Goal: Transaction & Acquisition: Book appointment/travel/reservation

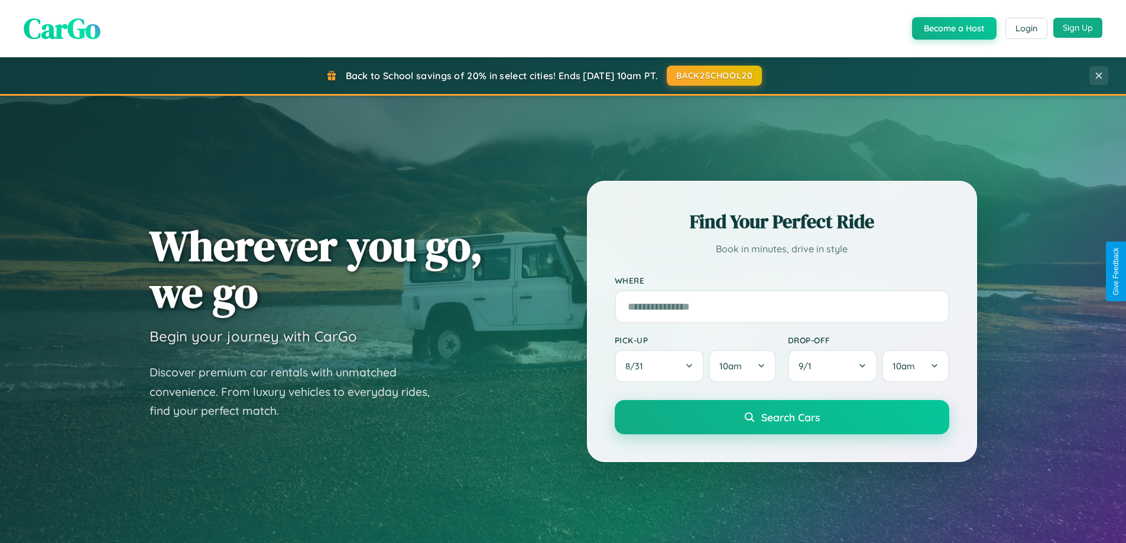
click at [1078, 28] on button "Sign Up" at bounding box center [1078, 28] width 49 height 20
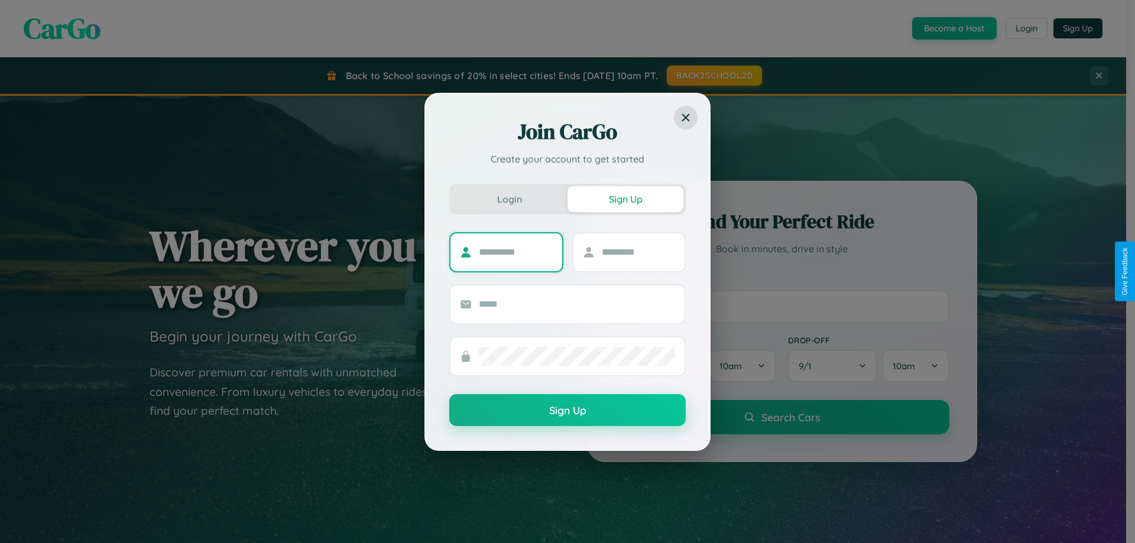
click at [516, 252] on input "text" at bounding box center [516, 252] width 74 height 19
type input "*********"
click at [638, 252] on input "text" at bounding box center [639, 252] width 74 height 19
type input "*******"
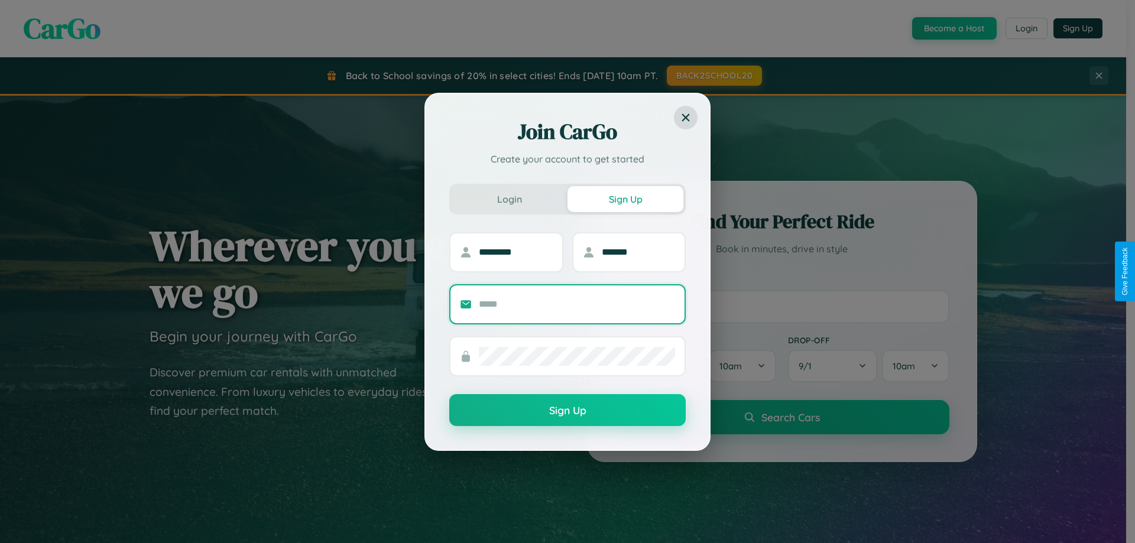
click at [577, 304] on input "text" at bounding box center [577, 304] width 196 height 19
type input "**********"
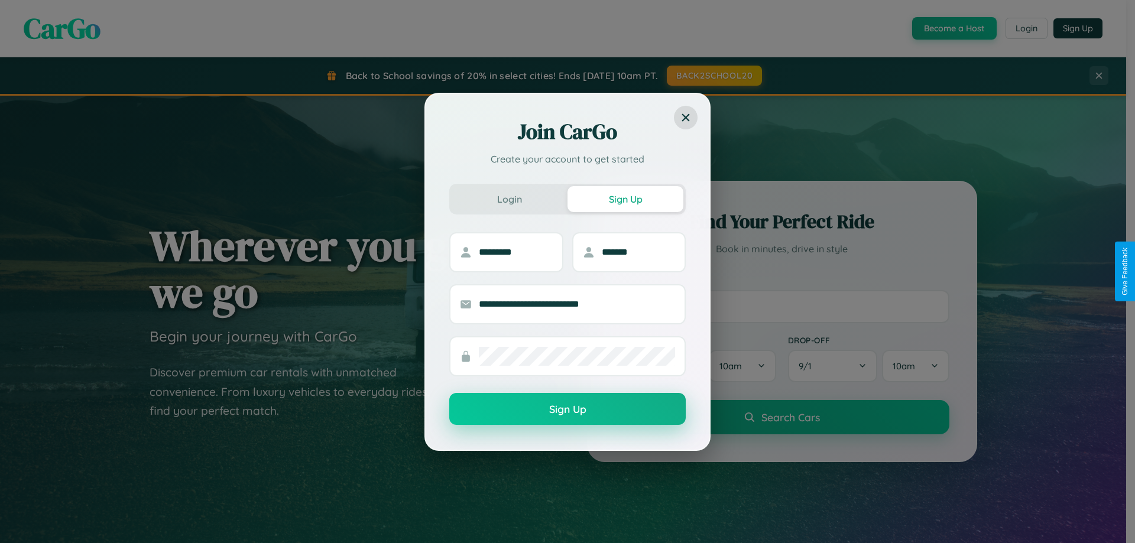
click at [568, 409] on button "Sign Up" at bounding box center [567, 409] width 237 height 32
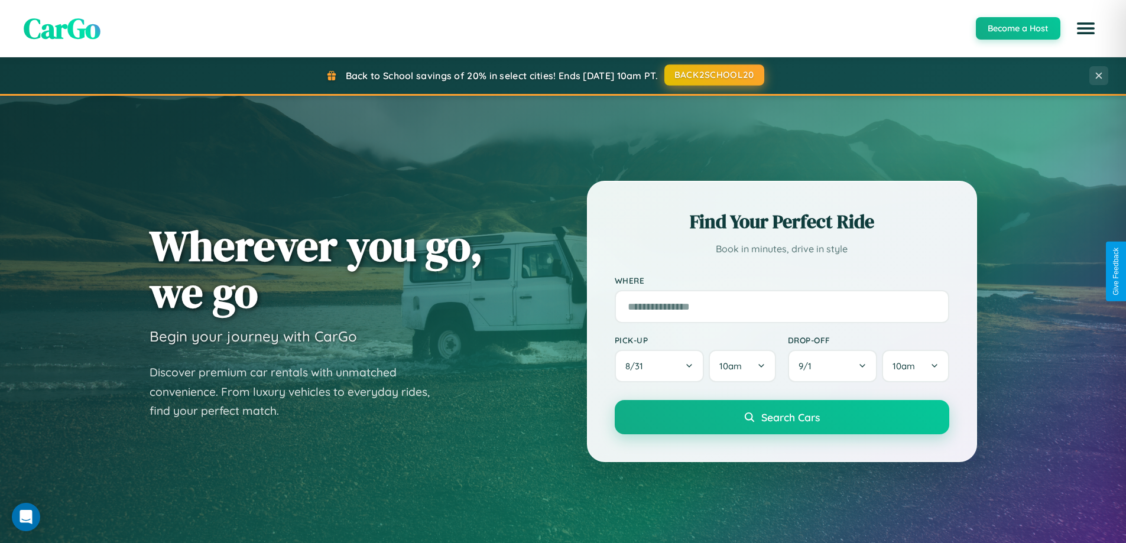
click at [714, 75] on button "BACK2SCHOOL20" at bounding box center [715, 74] width 100 height 21
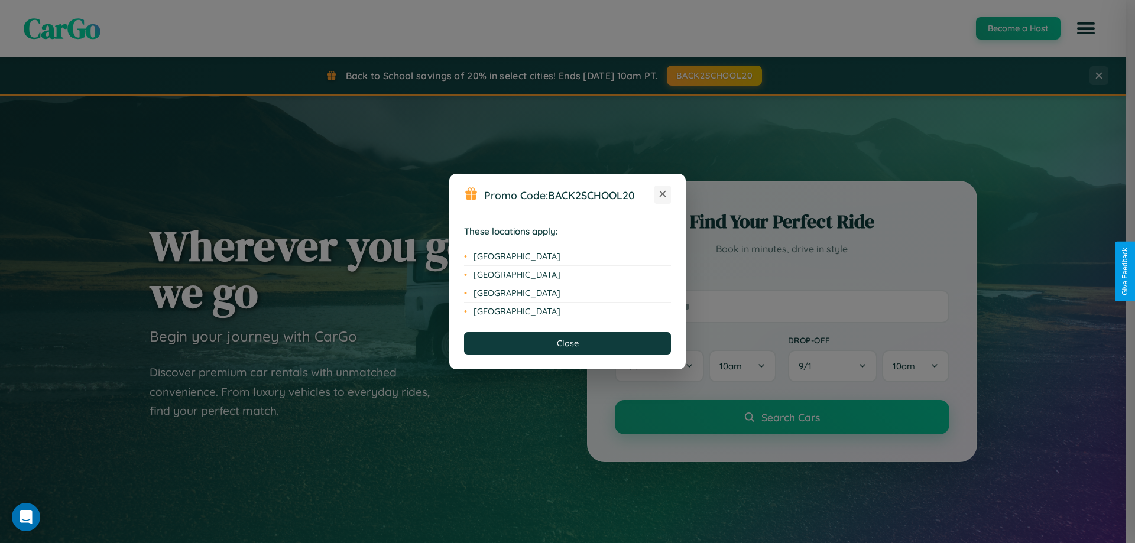
click at [663, 195] on icon at bounding box center [663, 194] width 7 height 7
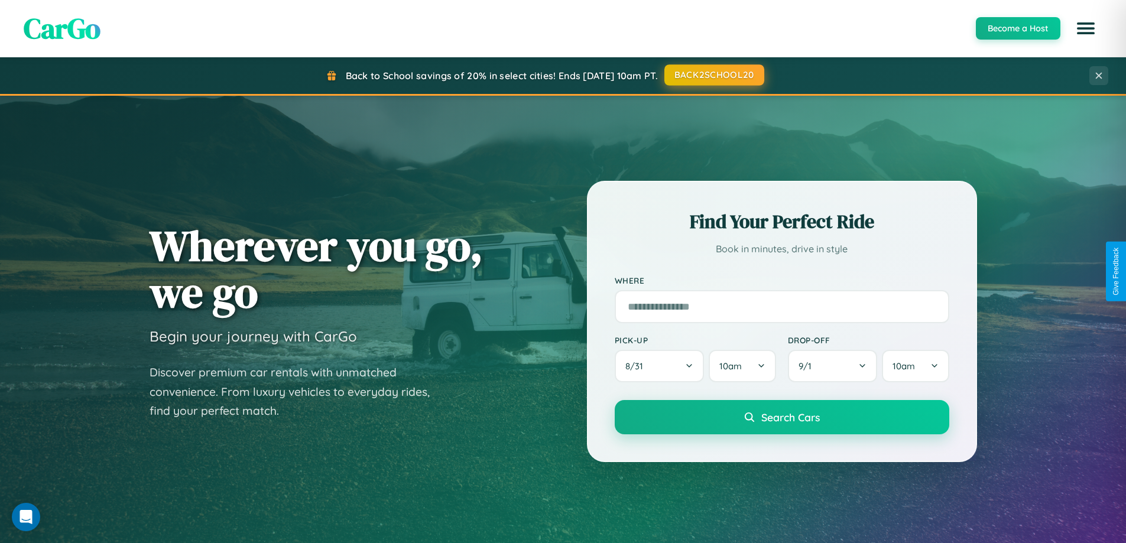
click at [714, 75] on button "BACK2SCHOOL20" at bounding box center [715, 74] width 100 height 21
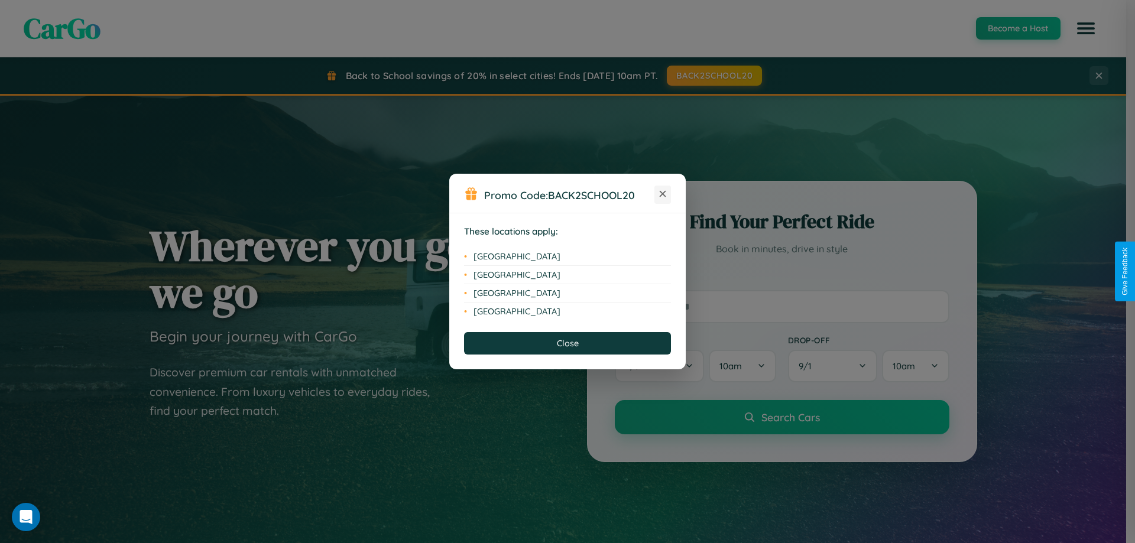
click at [663, 195] on icon at bounding box center [663, 194] width 7 height 7
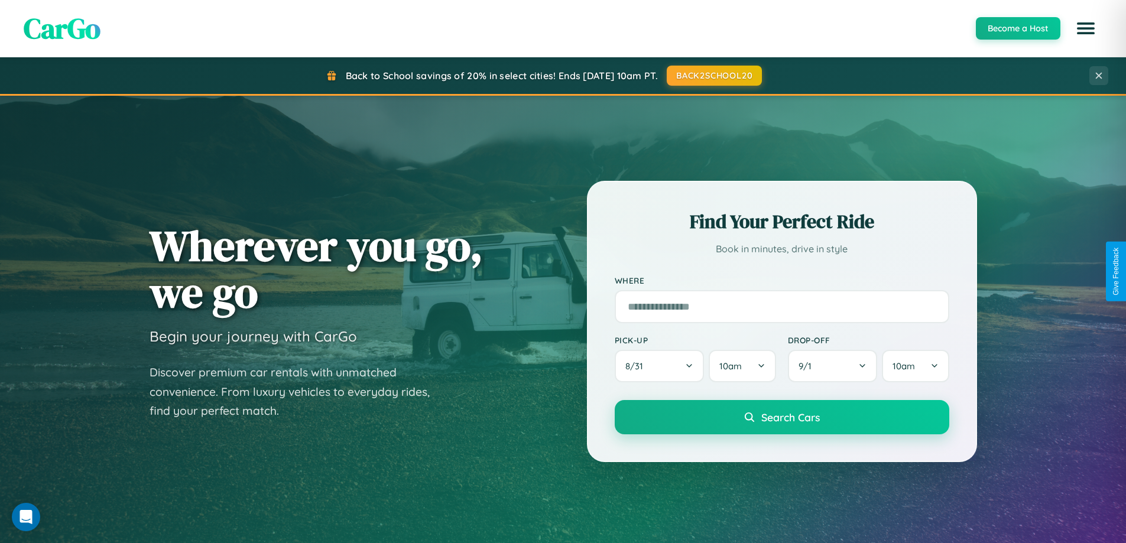
scroll to position [2275, 0]
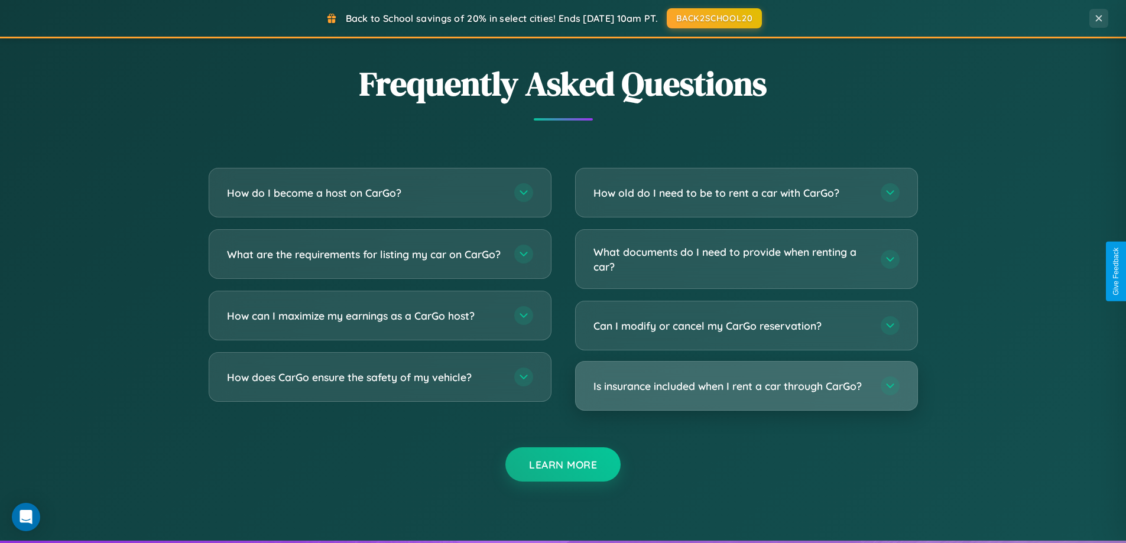
click at [746, 387] on h3 "Is insurance included when I rent a car through CarGo?" at bounding box center [732, 386] width 276 height 15
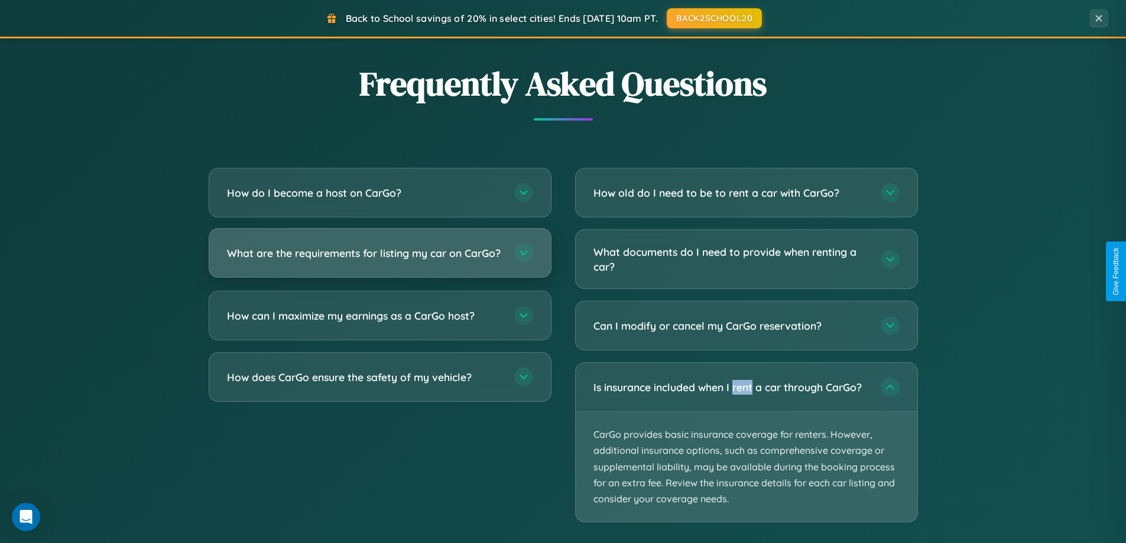
click at [380, 259] on h3 "What are the requirements for listing my car on CarGo?" at bounding box center [365, 253] width 276 height 15
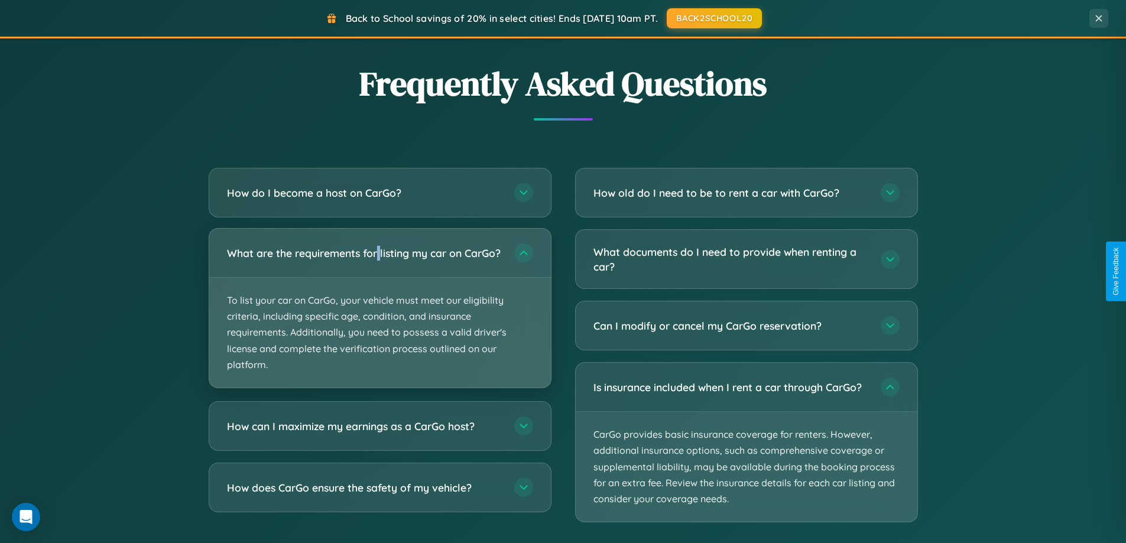
click at [380, 313] on p "To list your car on CarGo, your vehicle must meet our eligibility criteria, inc…" at bounding box center [380, 333] width 342 height 110
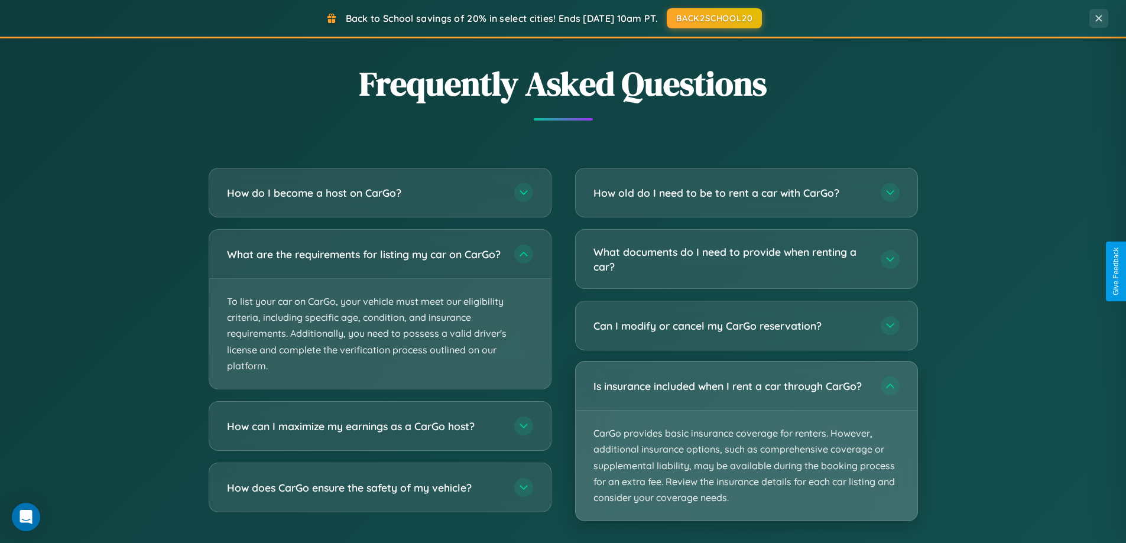
click at [746, 442] on p "CarGo provides basic insurance coverage for renters. However, additional insura…" at bounding box center [747, 466] width 342 height 110
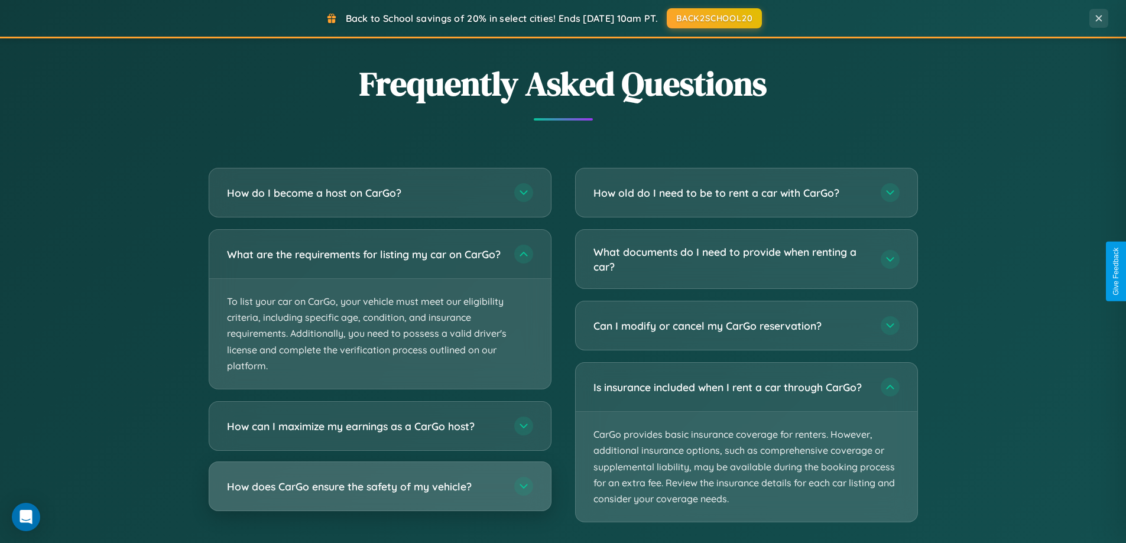
click at [380, 494] on h3 "How does CarGo ensure the safety of my vehicle?" at bounding box center [365, 487] width 276 height 15
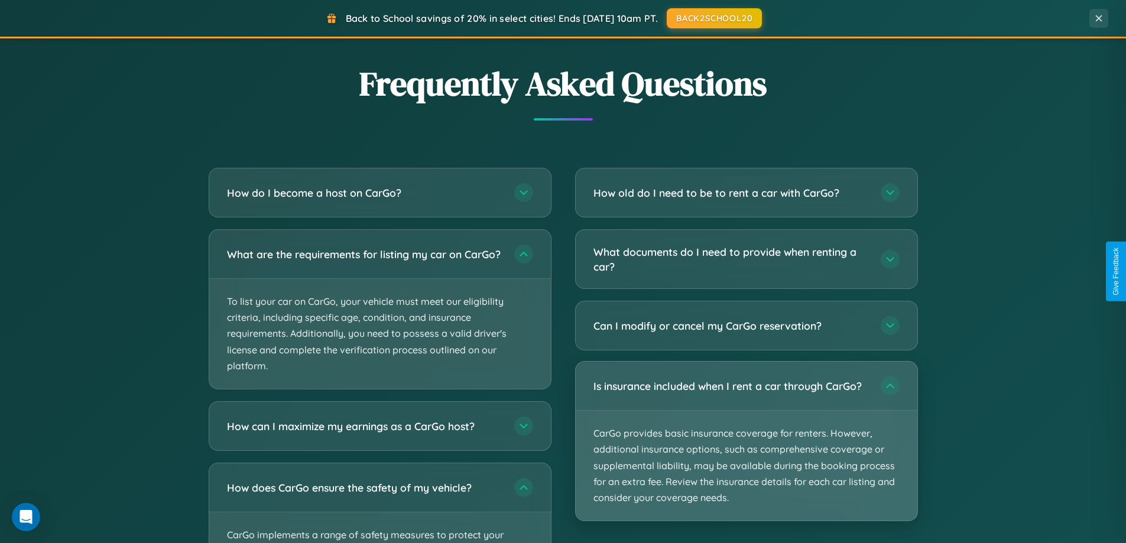
click at [746, 442] on p "CarGo provides basic insurance coverage for renters. However, additional insura…" at bounding box center [747, 466] width 342 height 110
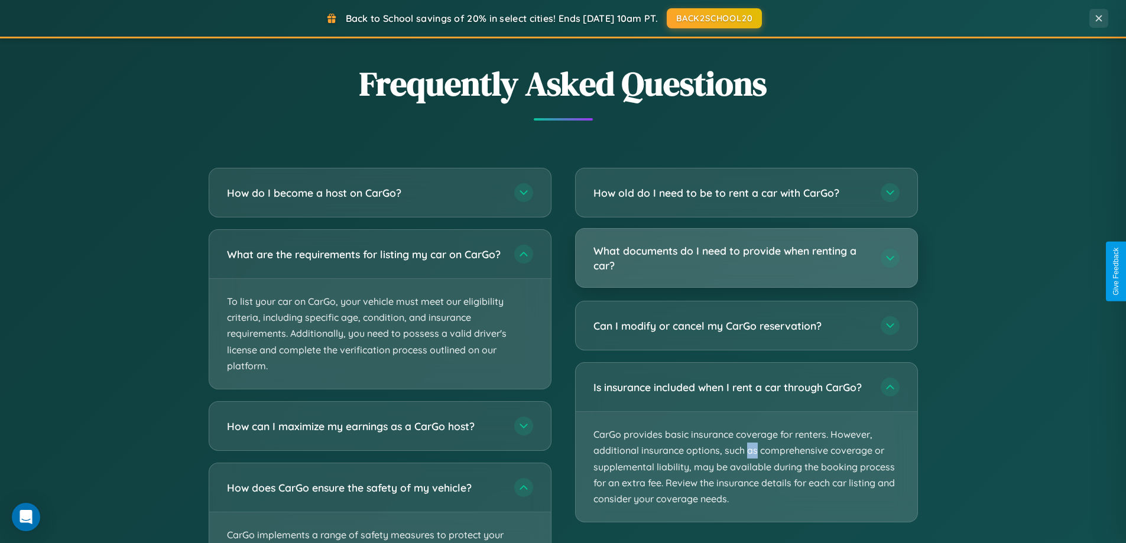
click at [746, 259] on h3 "What documents do I need to provide when renting a car?" at bounding box center [732, 258] width 276 height 29
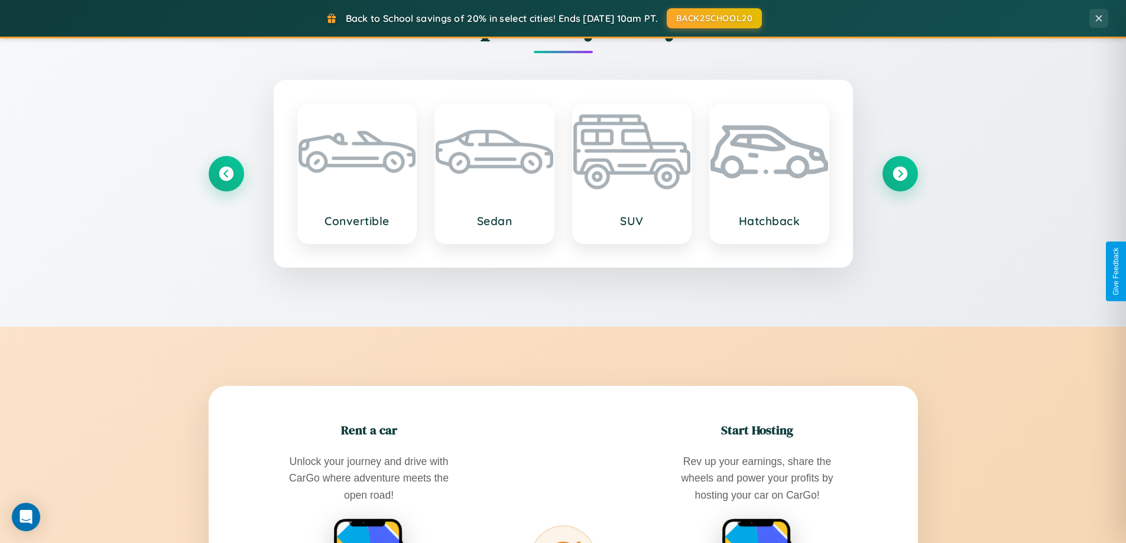
scroll to position [814, 0]
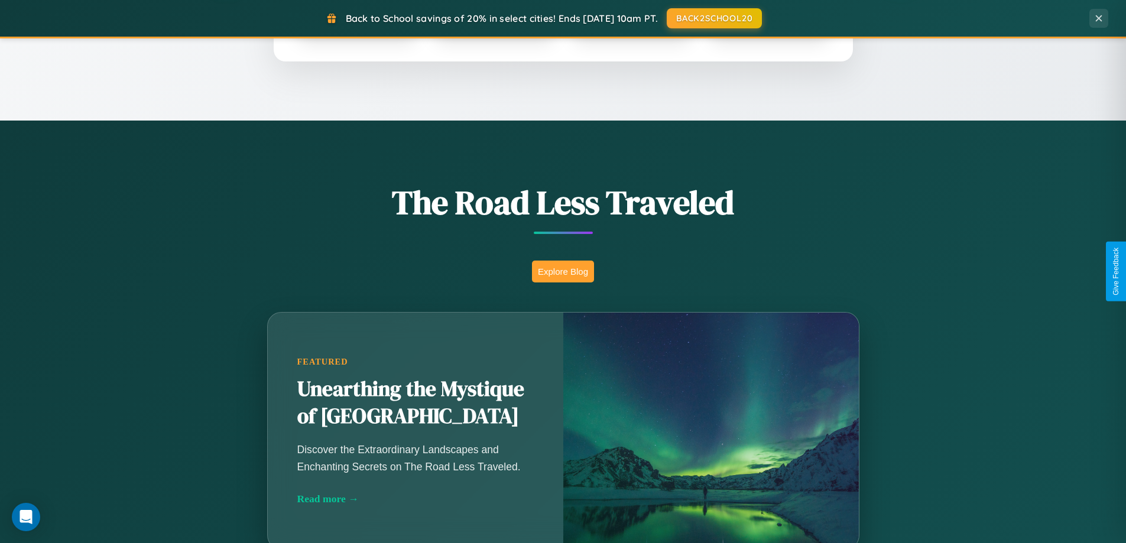
click at [563, 271] on button "Explore Blog" at bounding box center [563, 272] width 62 height 22
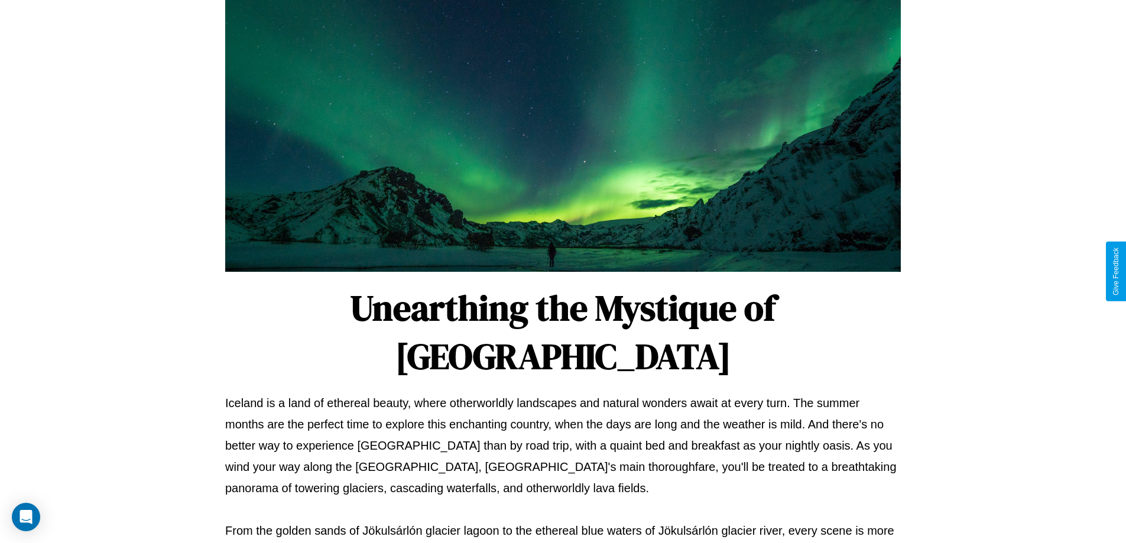
scroll to position [383, 0]
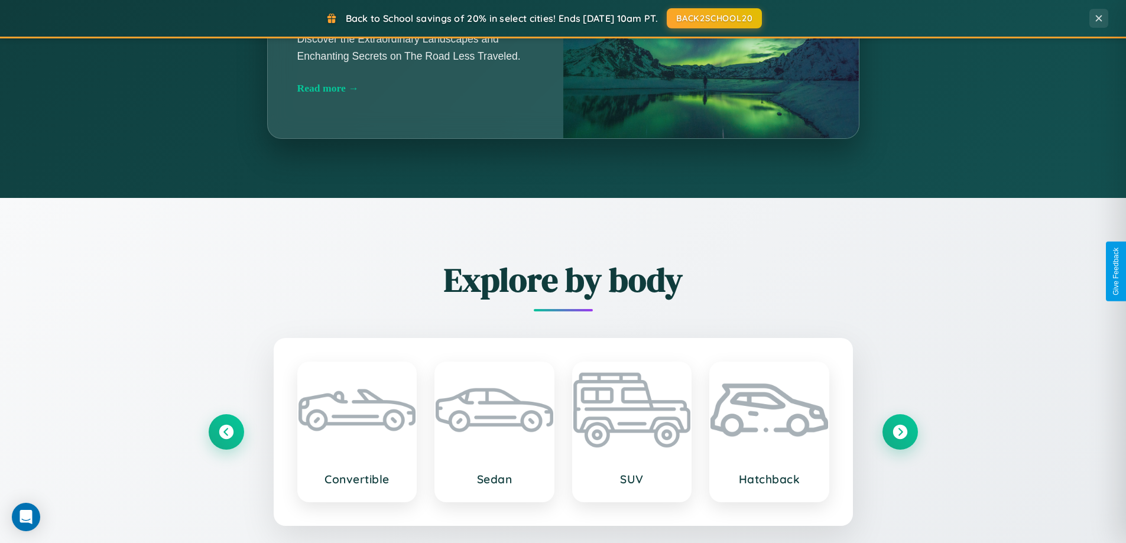
scroll to position [1900, 0]
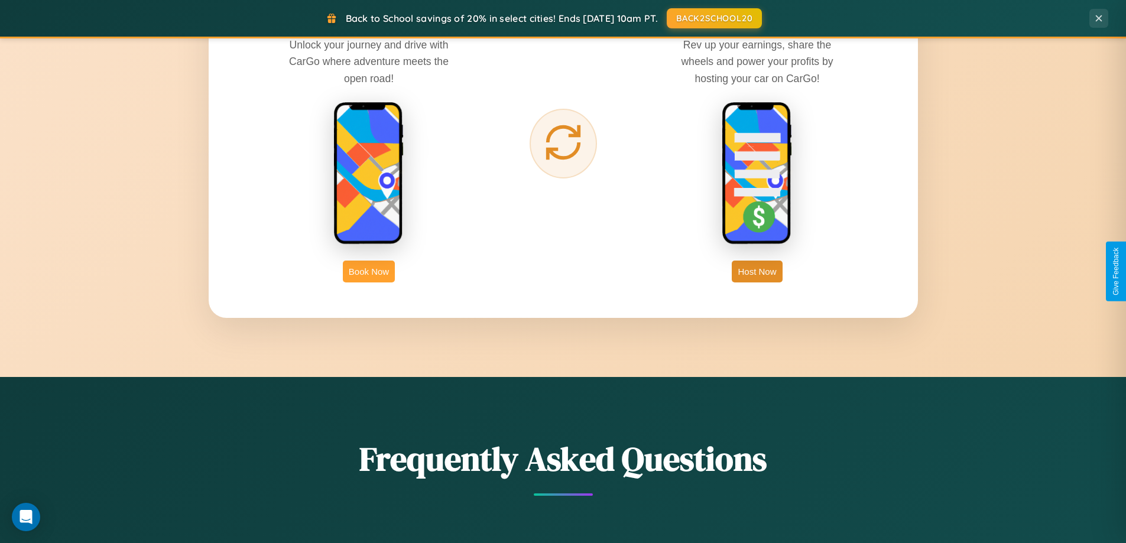
click at [369, 271] on button "Book Now" at bounding box center [369, 272] width 52 height 22
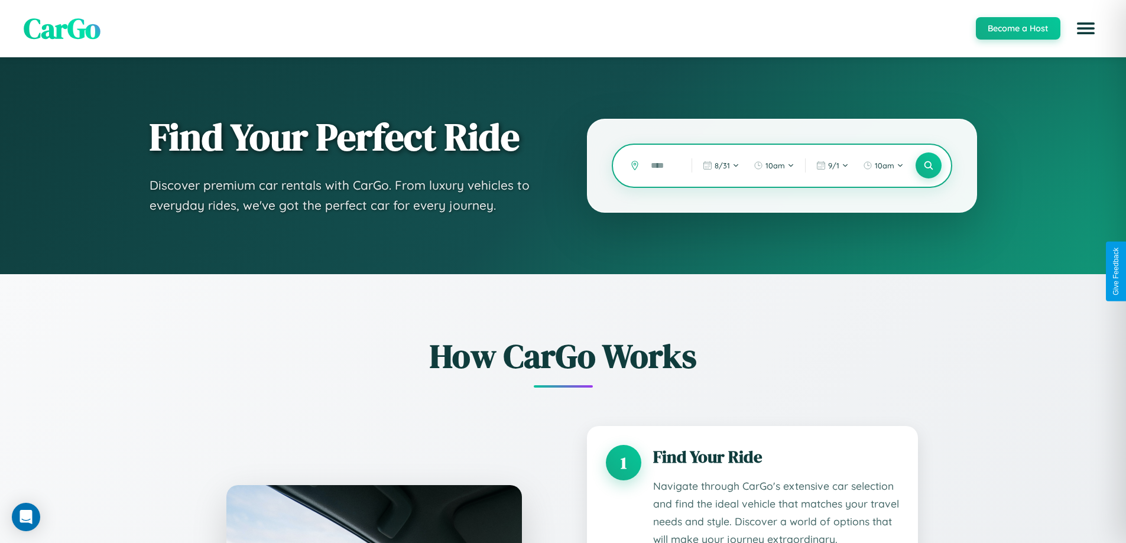
click at [663, 166] on input "text" at bounding box center [662, 165] width 35 height 21
type input "****"
click at [928, 166] on icon at bounding box center [928, 165] width 11 height 11
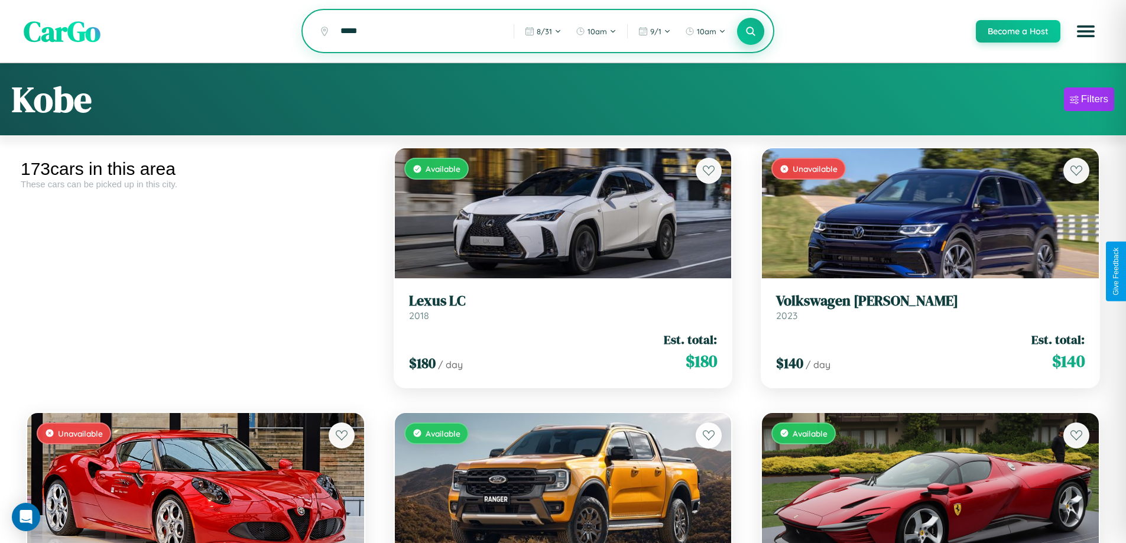
click at [750, 32] on icon at bounding box center [751, 30] width 11 height 11
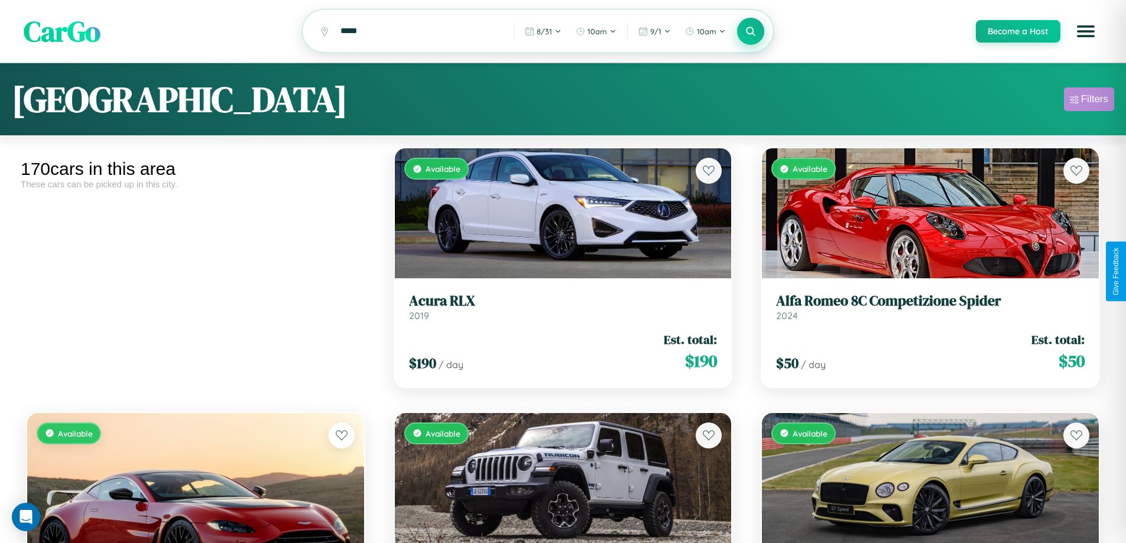
click at [1089, 101] on div "Filters" at bounding box center [1094, 99] width 27 height 12
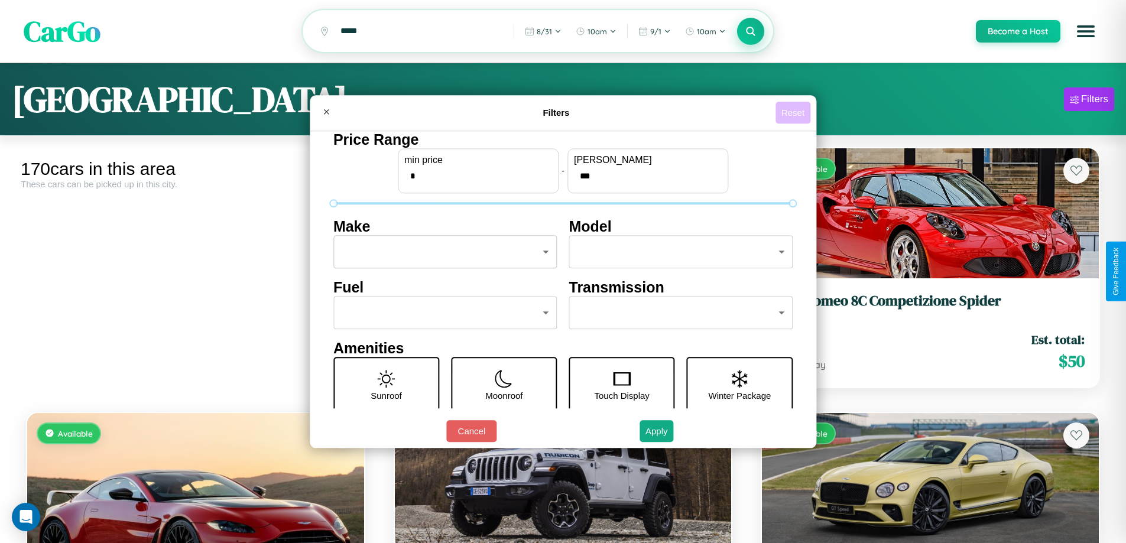
click at [795, 112] on button "Reset" at bounding box center [793, 113] width 35 height 22
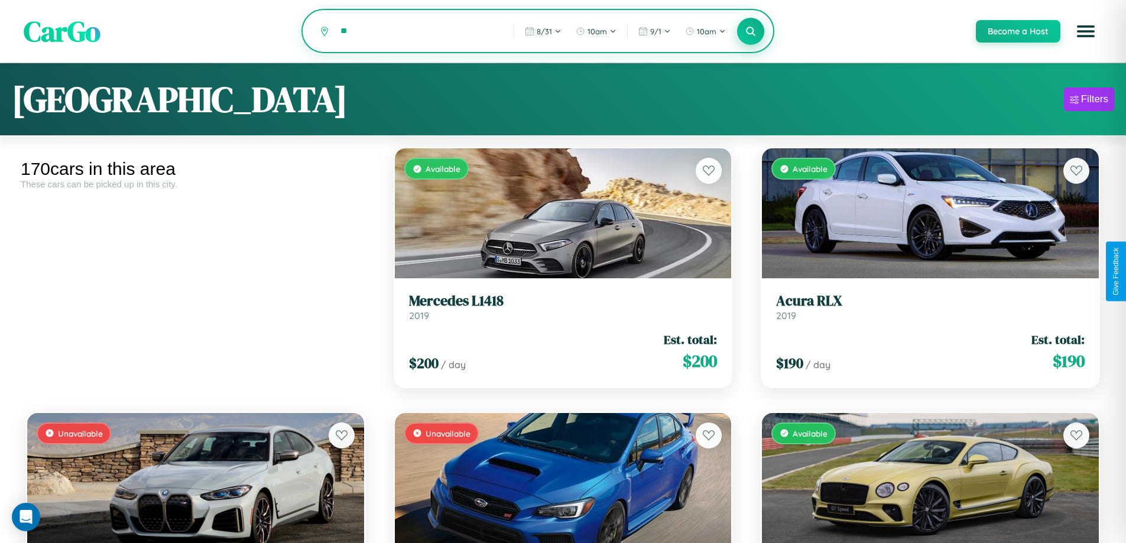
type input "*"
type input "******"
click at [750, 31] on icon at bounding box center [751, 30] width 11 height 11
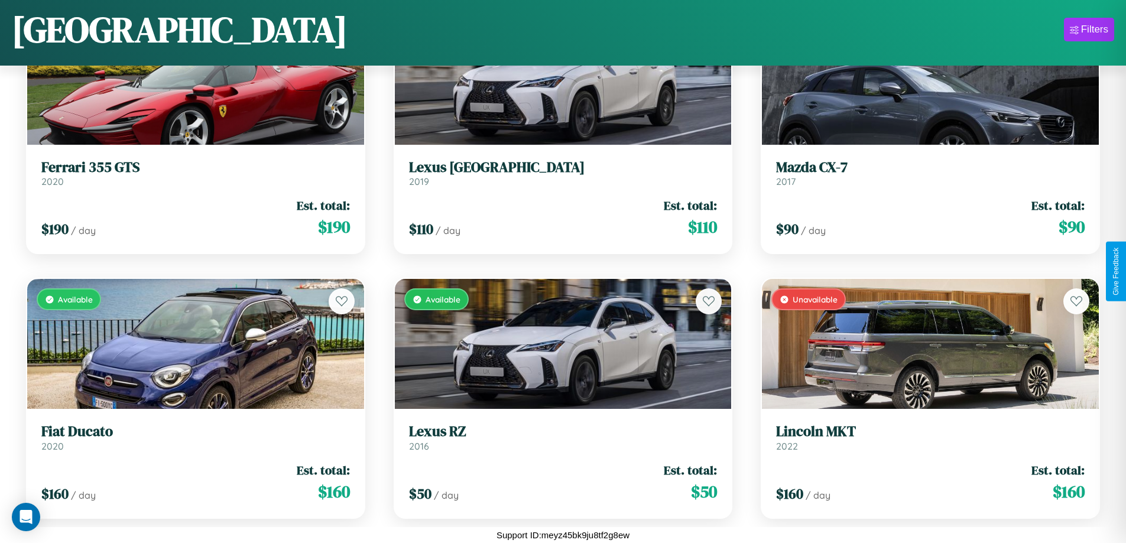
scroll to position [5991, 0]
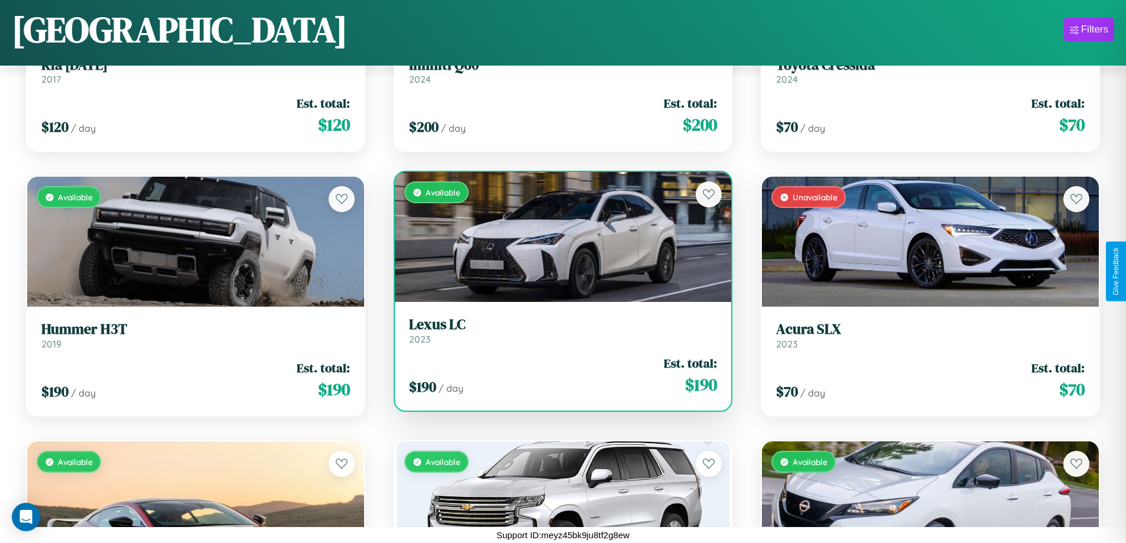
click at [558, 335] on link "Lexus LC 2023" at bounding box center [563, 330] width 309 height 29
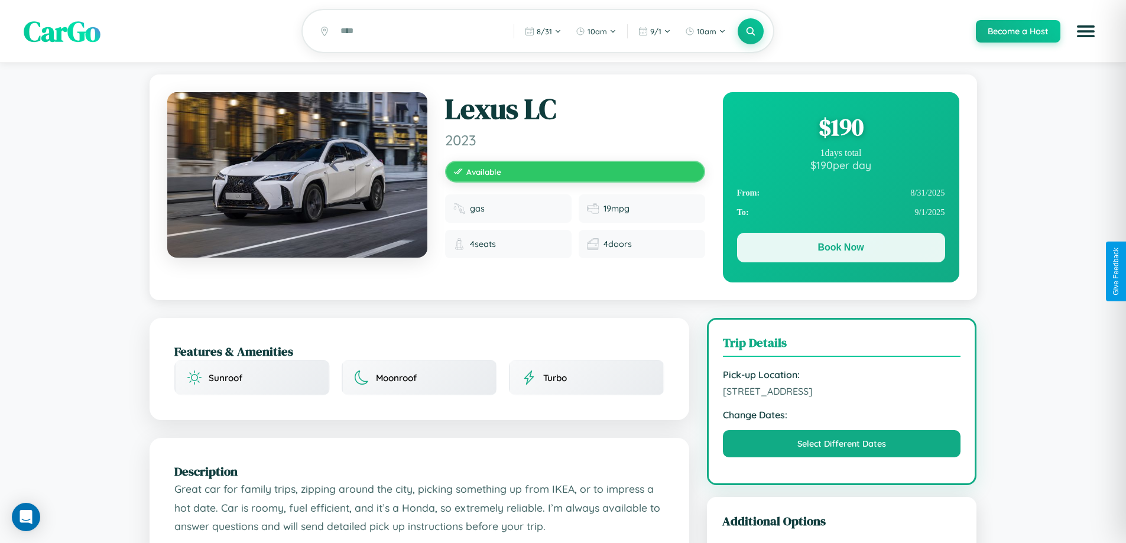
click at [841, 250] on button "Book Now" at bounding box center [841, 248] width 208 height 30
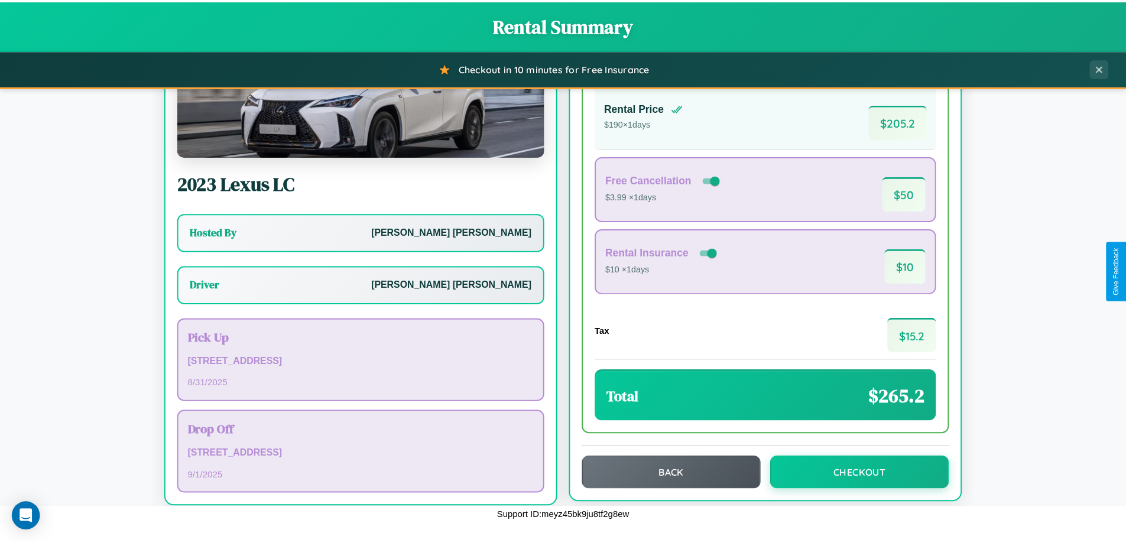
scroll to position [85, 0]
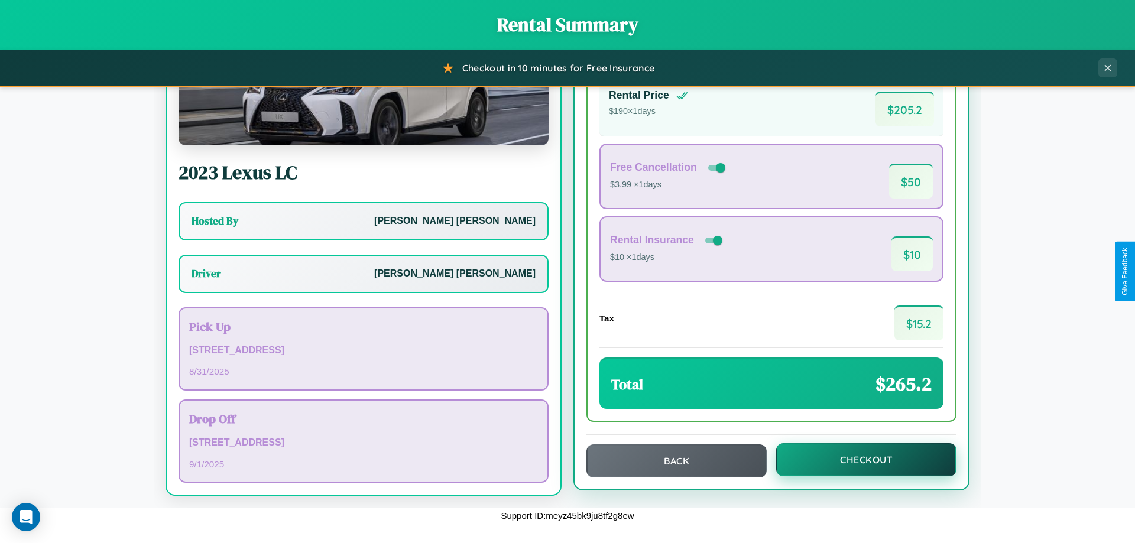
click at [859, 460] on button "Checkout" at bounding box center [866, 459] width 180 height 33
